Goal: Task Accomplishment & Management: Use online tool/utility

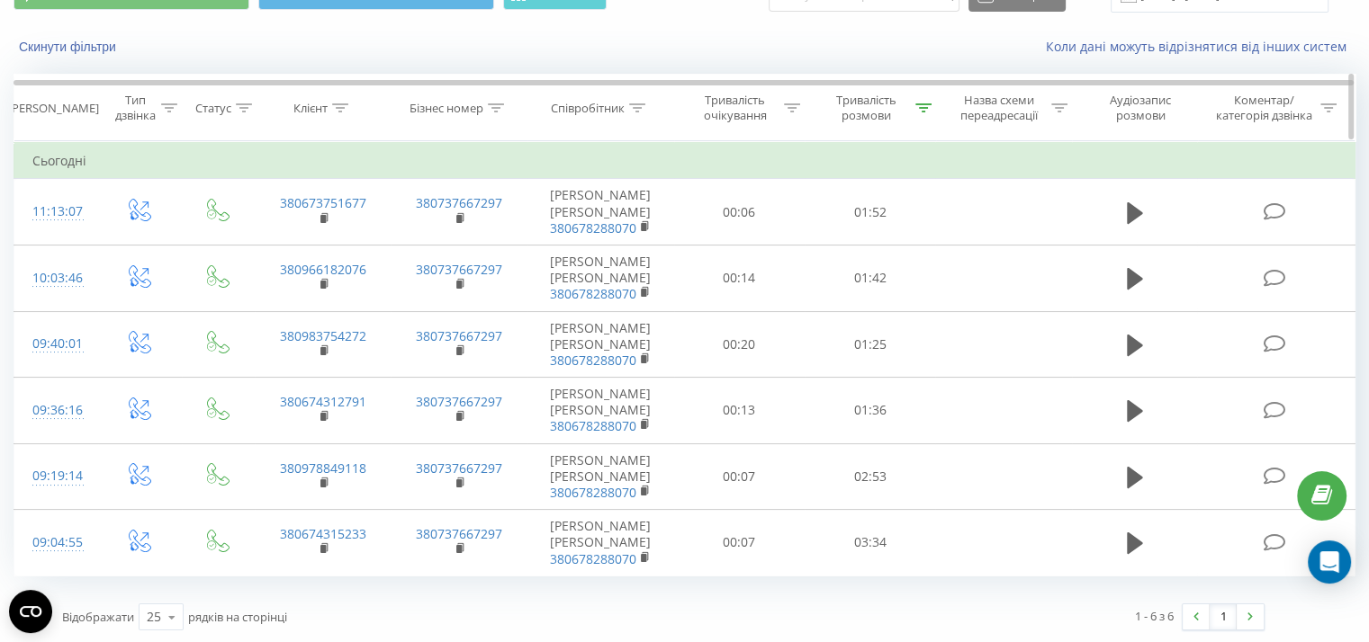
scroll to position [90, 0]
click at [923, 109] on icon at bounding box center [923, 107] width 16 height 9
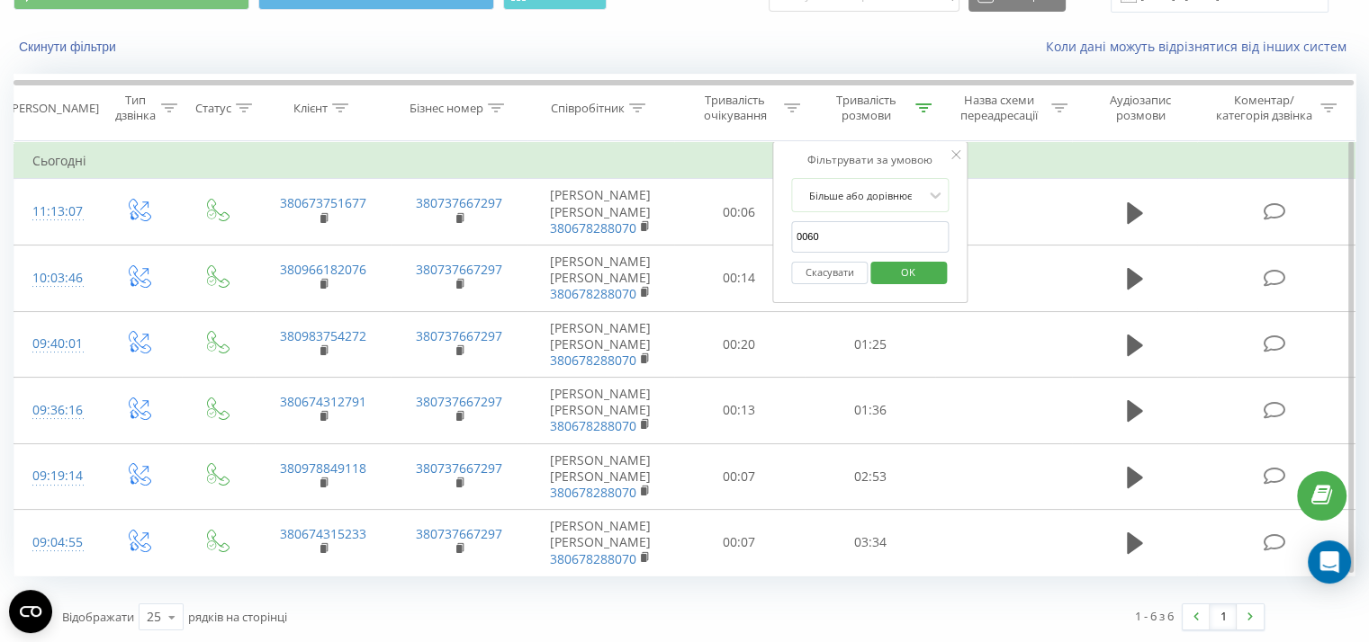
click at [903, 271] on span "OK" at bounding box center [908, 272] width 50 height 28
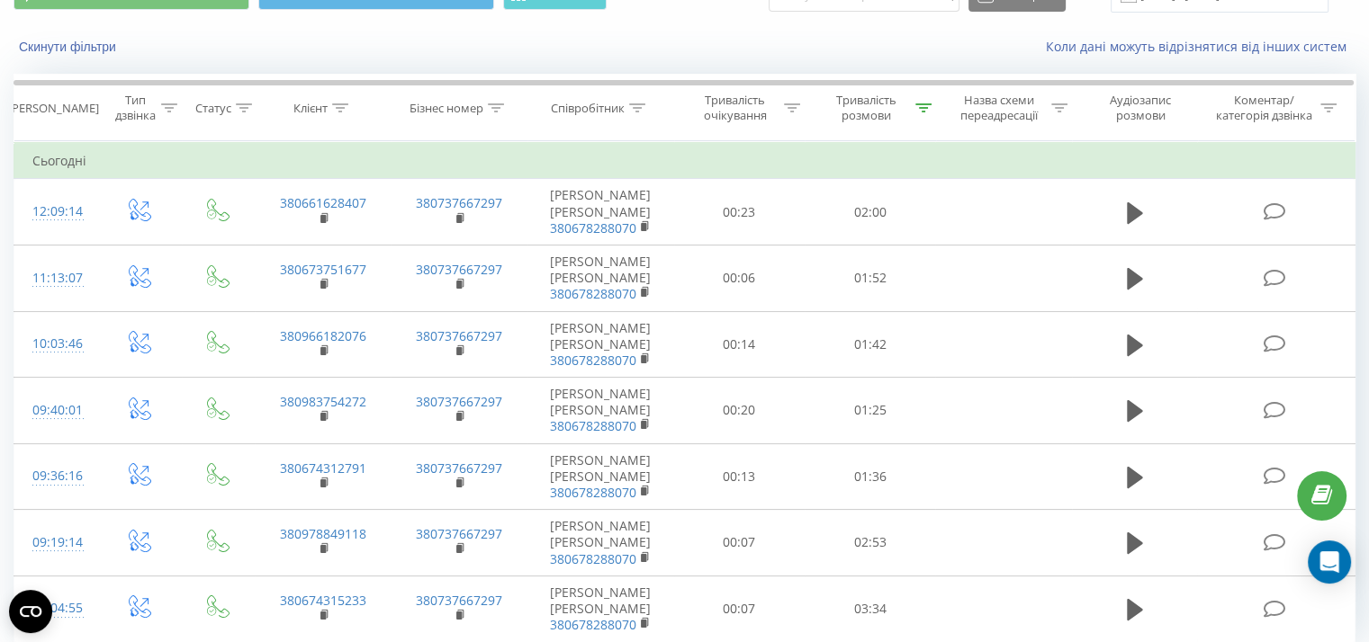
scroll to position [156, 0]
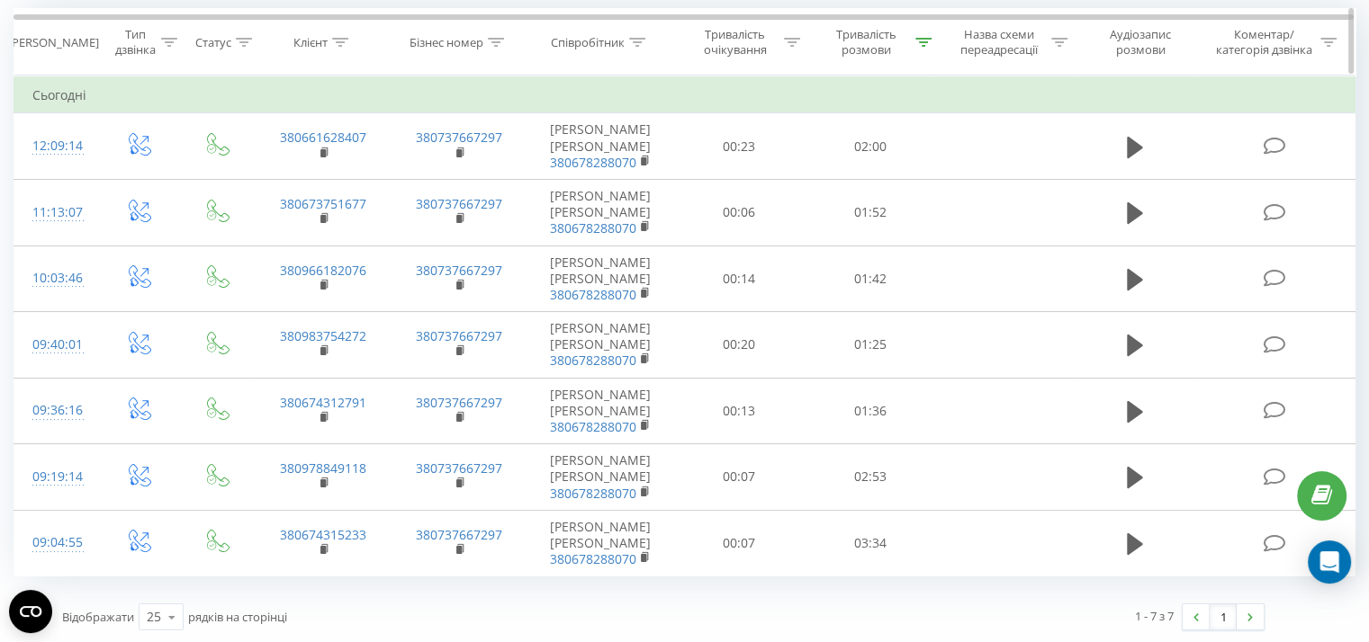
click at [928, 39] on icon at bounding box center [923, 42] width 16 height 9
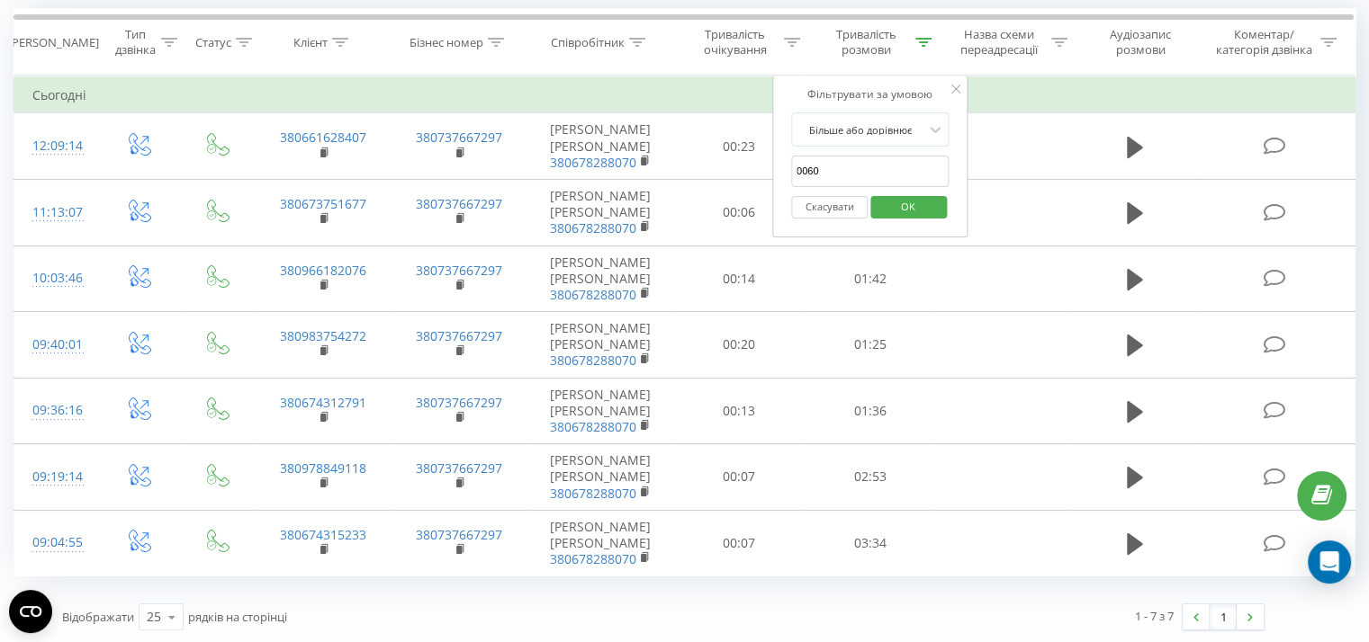
click at [903, 193] on span "OK" at bounding box center [908, 207] width 50 height 28
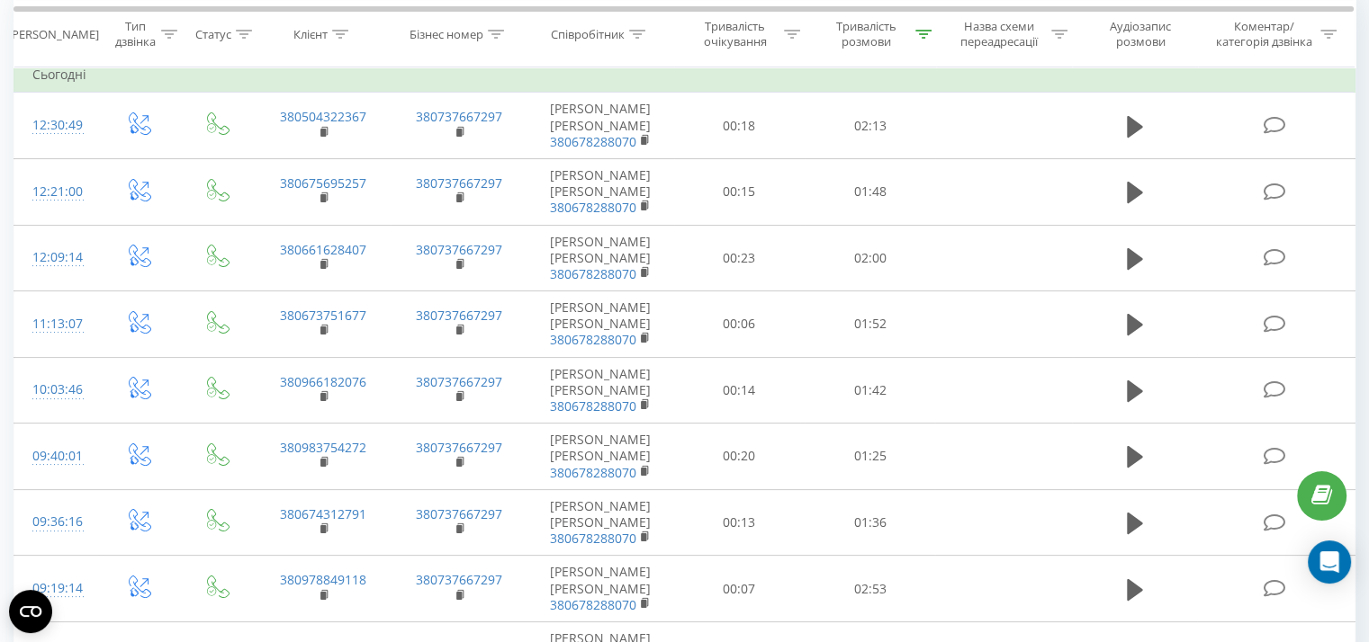
scroll to position [288, 0]
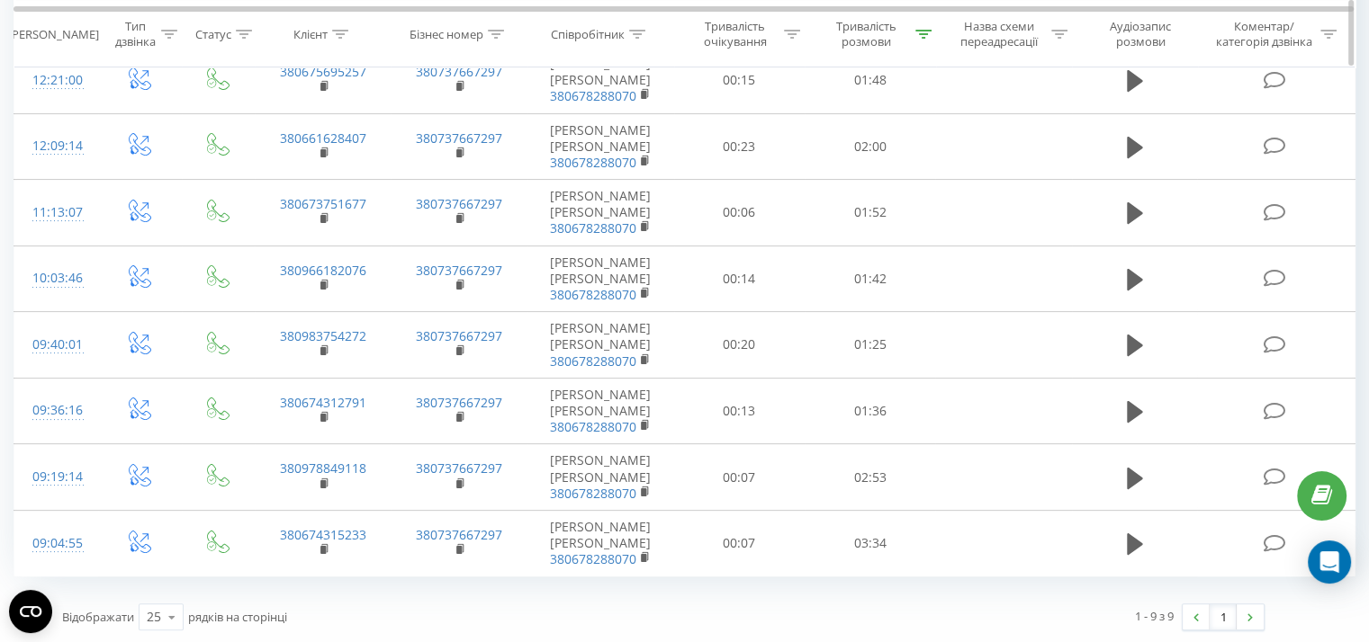
click at [925, 32] on icon at bounding box center [923, 33] width 16 height 9
click at [909, 197] on span "OK" at bounding box center [908, 198] width 50 height 28
click at [922, 35] on icon at bounding box center [923, 33] width 16 height 9
click at [903, 201] on span "OK" at bounding box center [908, 198] width 50 height 28
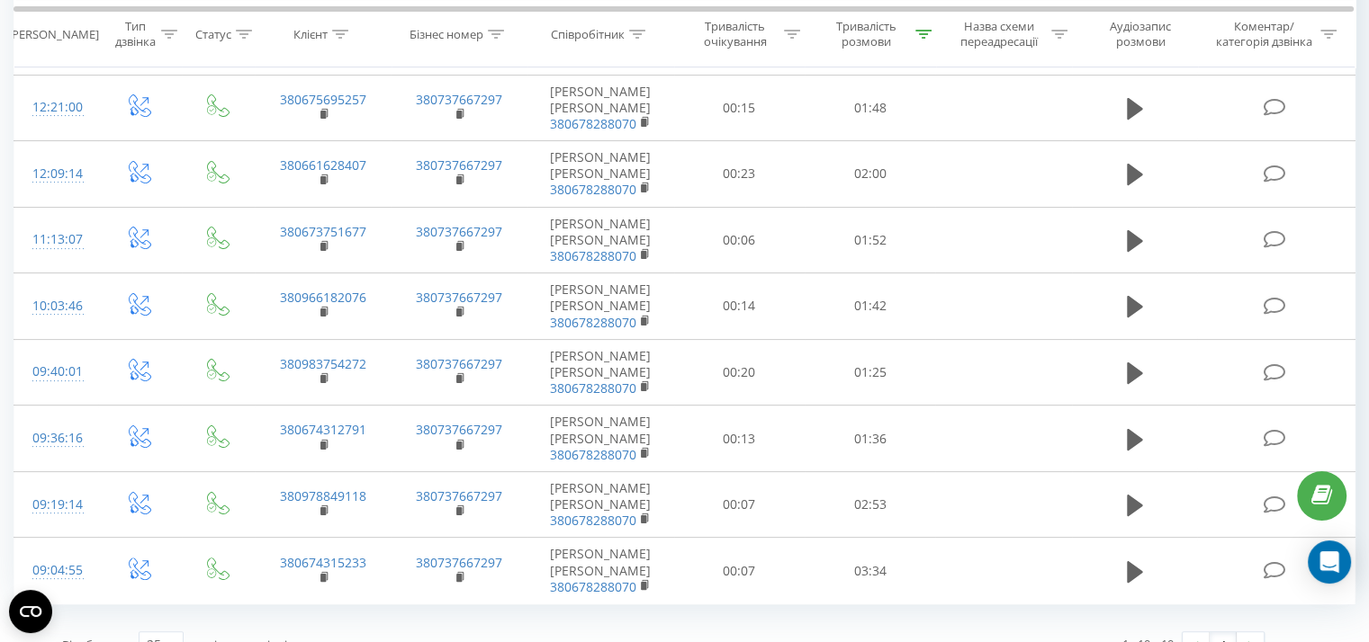
scroll to position [354, 0]
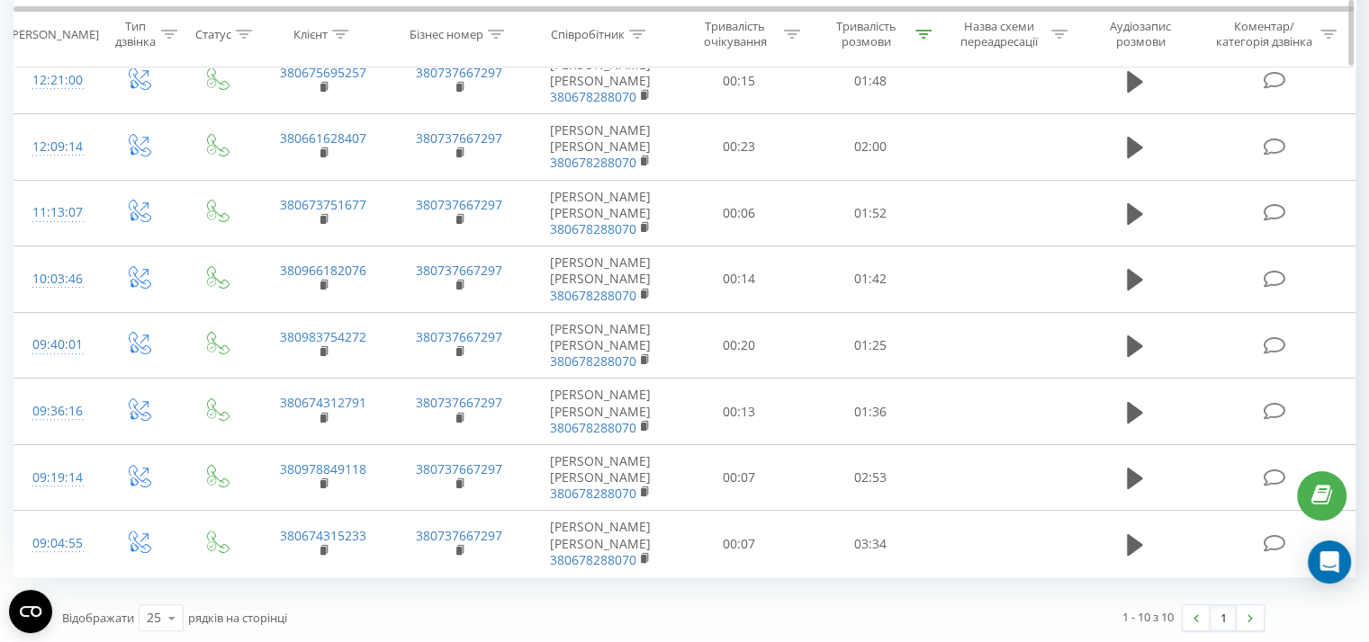
click at [921, 33] on icon at bounding box center [923, 33] width 16 height 9
click at [903, 195] on span "OK" at bounding box center [908, 198] width 50 height 28
